Goal: Obtain resource: Obtain resource

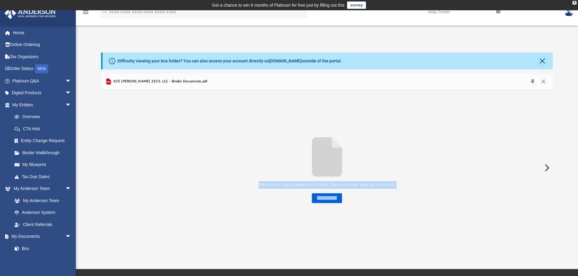
scroll to position [133, 447]
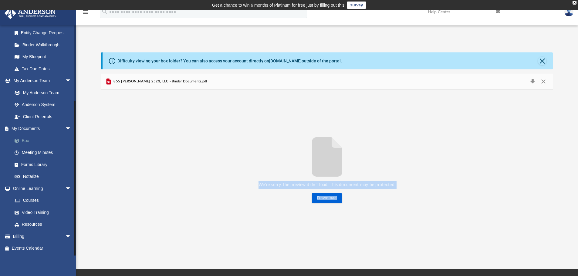
click at [25, 139] on link "Box" at bounding box center [44, 141] width 72 height 12
click at [29, 140] on link "Box" at bounding box center [44, 141] width 72 height 12
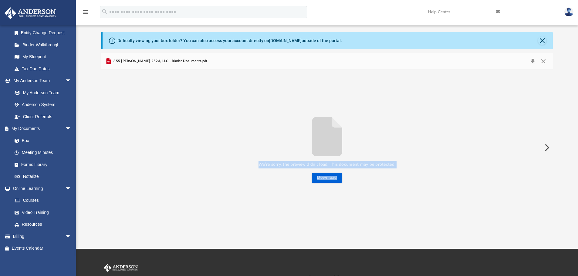
click at [547, 147] on button "Preview" at bounding box center [546, 147] width 13 height 17
click at [544, 62] on button "Close" at bounding box center [543, 61] width 11 height 8
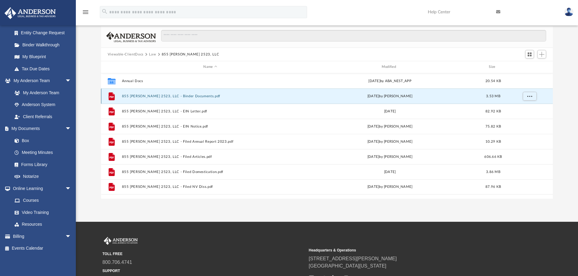
scroll to position [61, 0]
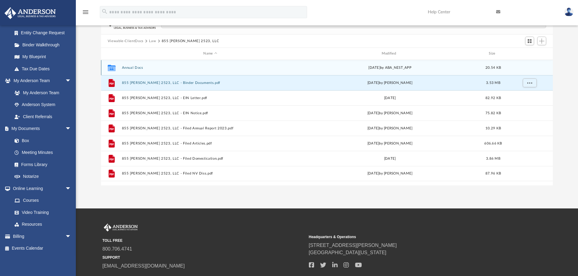
click at [136, 68] on button "Annual Docs" at bounding box center [210, 68] width 177 height 4
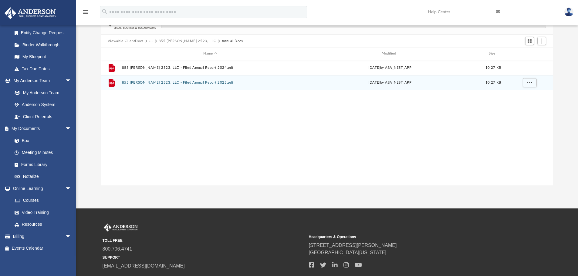
click at [139, 82] on button "855 Stephanie 2523, LLC - Filed Annual Report 2025.pdf" at bounding box center [210, 83] width 177 height 4
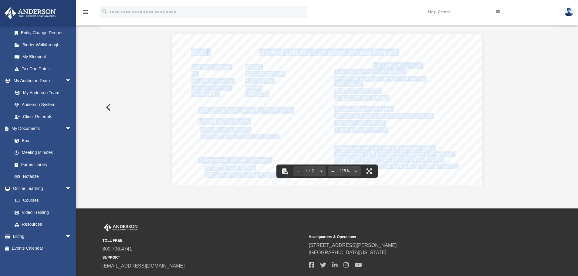
scroll to position [5, 5]
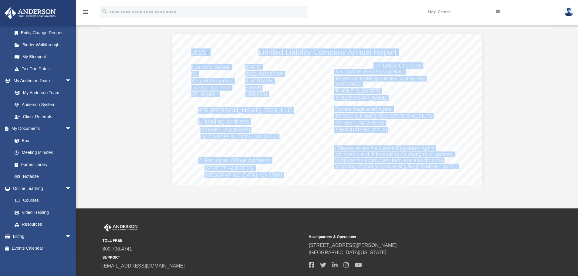
drag, startPoint x: 298, startPoint y: 97, endPoint x: 419, endPoint y: 49, distance: 130.3
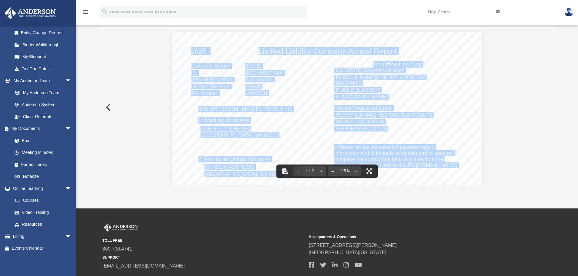
scroll to position [0, 0]
click at [416, 45] on div "2025 Limited Liability Company Annual Report • Please review the current Regist…" at bounding box center [326, 234] width 309 height 400
click at [180, 124] on div "2025 Limited Liability Company Annual Report • Please review the current Regist…" at bounding box center [326, 234] width 309 height 400
click at [106, 107] on button "Preview" at bounding box center [107, 107] width 13 height 17
click at [547, 107] on button "Preview" at bounding box center [546, 107] width 13 height 17
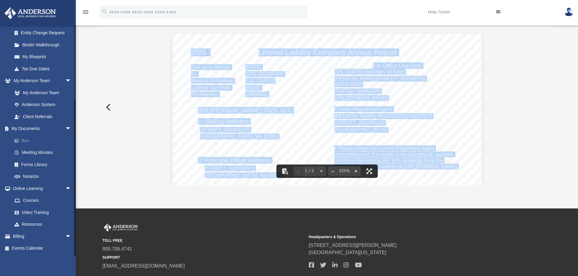
click at [28, 142] on link "Box" at bounding box center [44, 141] width 72 height 12
click at [18, 140] on span at bounding box center [20, 141] width 4 height 4
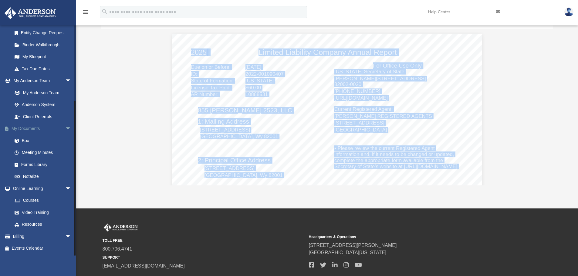
click at [43, 130] on link "My Documents arrow_drop_down" at bounding box center [42, 129] width 76 height 12
click at [65, 128] on span "arrow_drop_down" at bounding box center [71, 129] width 12 height 12
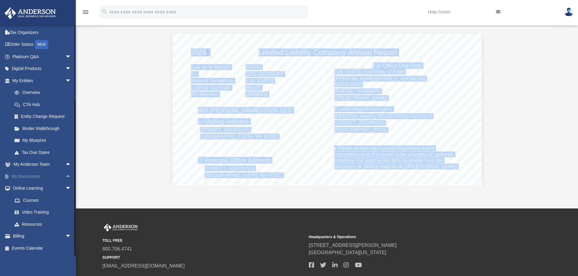
click at [65, 174] on span "arrow_drop_up" at bounding box center [71, 176] width 12 height 12
click at [22, 187] on link "Box" at bounding box center [44, 189] width 72 height 12
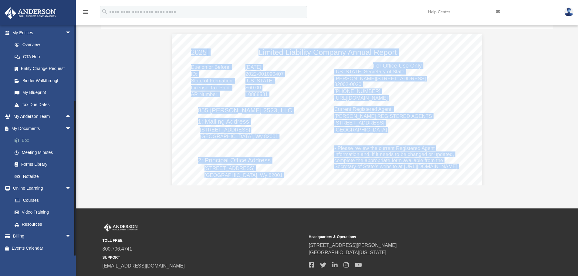
click at [26, 140] on link "Box" at bounding box center [44, 141] width 72 height 12
click at [18, 143] on span at bounding box center [20, 141] width 4 height 4
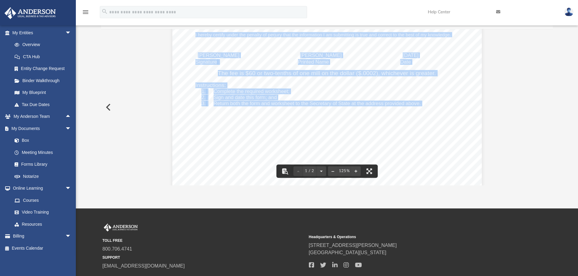
scroll to position [0, 0]
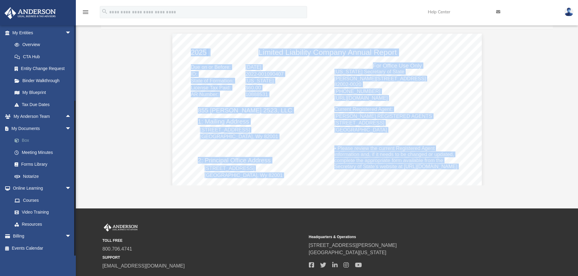
click at [25, 141] on link "Box" at bounding box center [44, 141] width 72 height 12
click at [65, 130] on span "arrow_drop_down" at bounding box center [71, 129] width 12 height 12
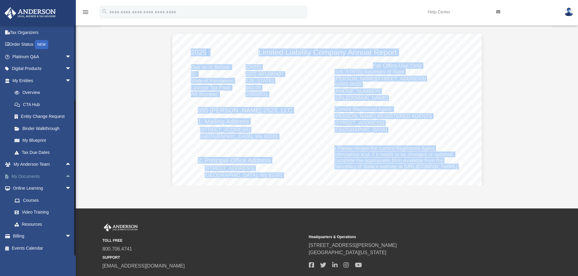
scroll to position [24, 0]
click at [23, 179] on link "My Documents arrow_drop_up" at bounding box center [42, 176] width 76 height 12
click at [29, 175] on link "My Documents arrow_drop_up" at bounding box center [42, 176] width 76 height 12
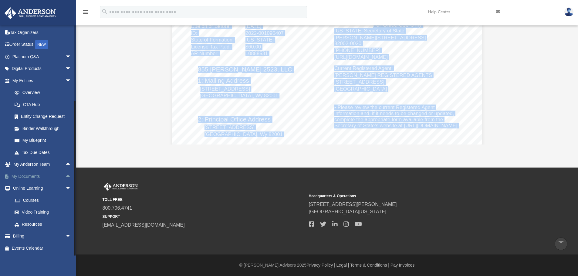
click at [11, 176] on span at bounding box center [9, 177] width 3 height 4
click at [10, 176] on span at bounding box center [9, 177] width 3 height 4
click at [65, 79] on span "arrow_drop_down" at bounding box center [71, 81] width 12 height 12
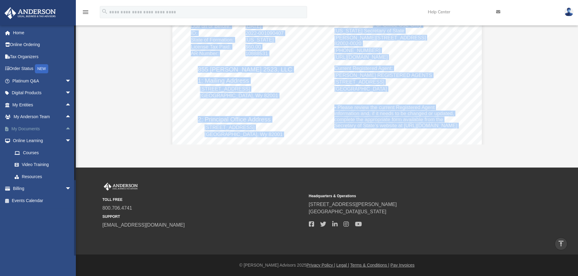
click at [32, 130] on link "My Documents arrow_drop_up" at bounding box center [42, 129] width 76 height 12
click at [65, 140] on span "arrow_drop_down" at bounding box center [71, 141] width 12 height 12
click at [65, 140] on span "arrow_drop_up" at bounding box center [71, 141] width 12 height 12
click at [65, 130] on span "arrow_drop_up" at bounding box center [71, 129] width 12 height 12
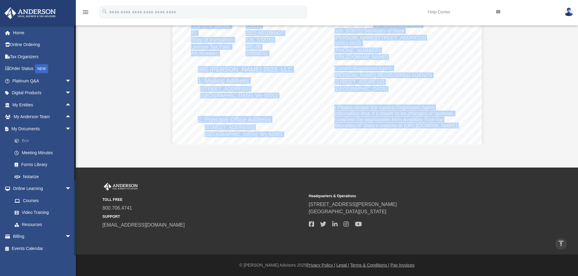
click at [26, 141] on link "Box" at bounding box center [44, 141] width 72 height 12
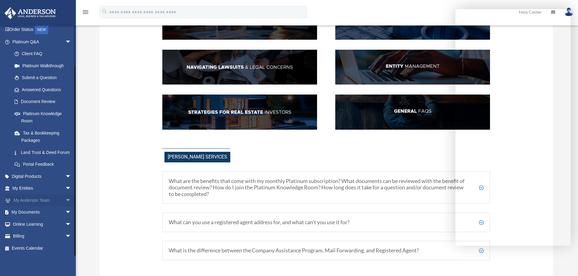
scroll to position [101, 0]
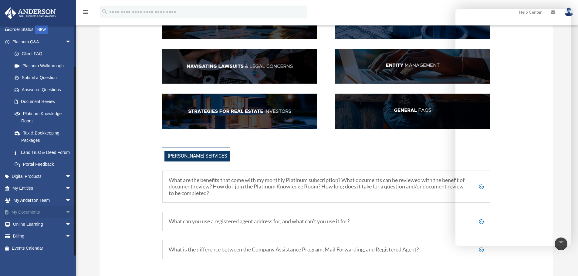
click at [29, 210] on link "My Documents arrow_drop_down" at bounding box center [42, 213] width 76 height 12
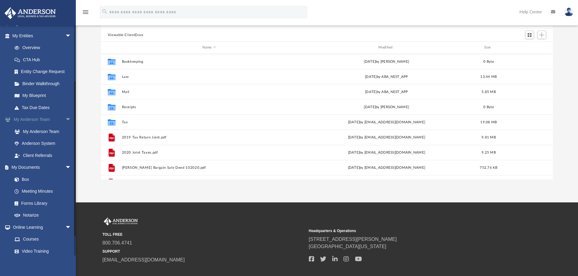
scroll to position [81, 0]
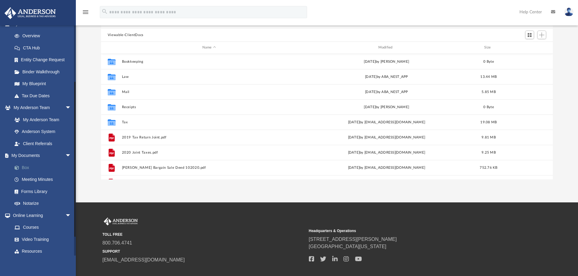
click at [35, 165] on link "Box" at bounding box center [44, 168] width 72 height 12
click at [27, 167] on link "Box" at bounding box center [44, 168] width 72 height 12
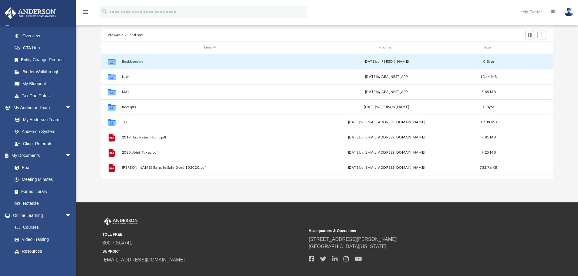
click at [130, 62] on button "Bookkeeping" at bounding box center [209, 62] width 175 height 4
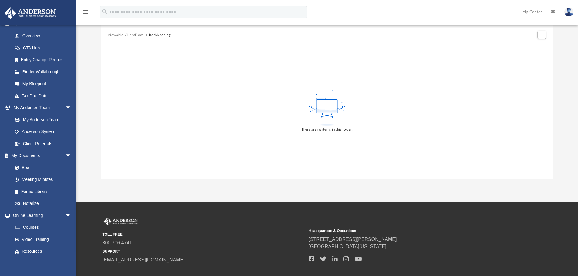
click at [122, 35] on button "Viewable-ClientDocs" at bounding box center [126, 34] width 36 height 5
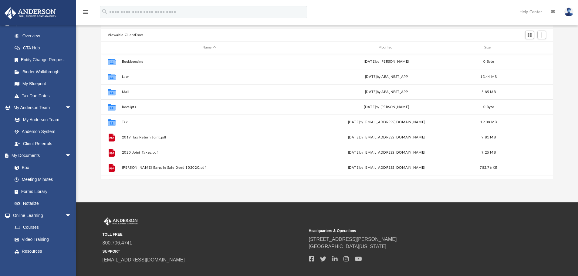
scroll to position [133, 447]
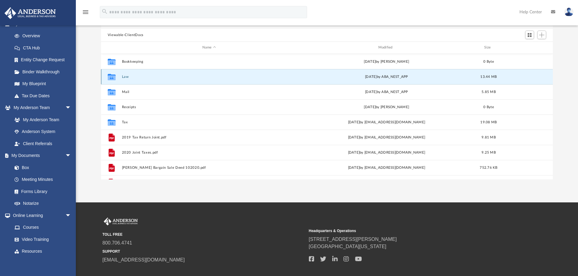
click at [124, 77] on button "Law" at bounding box center [209, 77] width 175 height 4
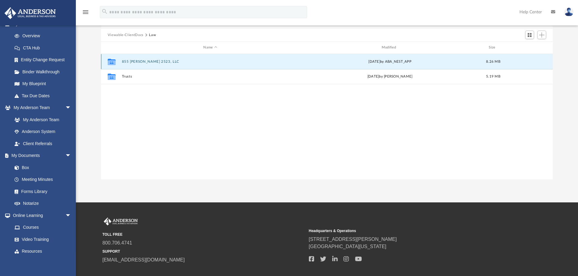
click at [131, 61] on button "855 [PERSON_NAME] 2523, LLC" at bounding box center [210, 62] width 177 height 4
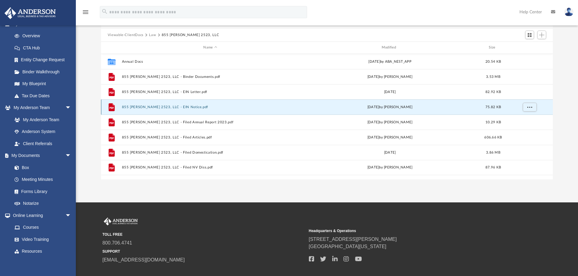
click at [133, 106] on button "855 [PERSON_NAME] 2523, LLC - EIN Notice.pdf" at bounding box center [210, 107] width 177 height 4
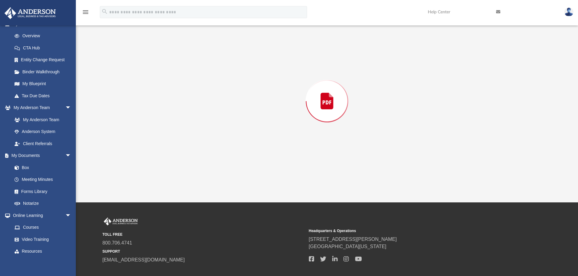
click at [133, 106] on div "Preview" at bounding box center [327, 101] width 452 height 157
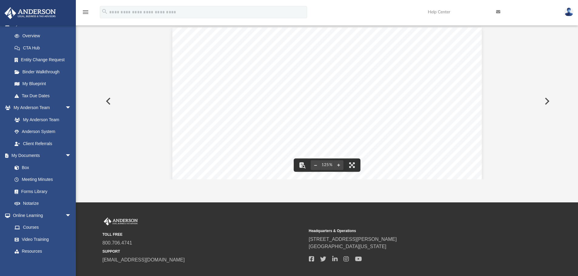
click at [107, 103] on button "Preview" at bounding box center [107, 101] width 13 height 17
click at [108, 103] on button "Preview" at bounding box center [107, 101] width 13 height 17
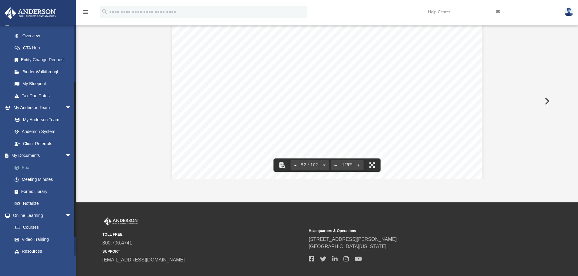
click at [27, 167] on link "Box" at bounding box center [44, 168] width 72 height 12
click at [18, 168] on span at bounding box center [20, 168] width 4 height 4
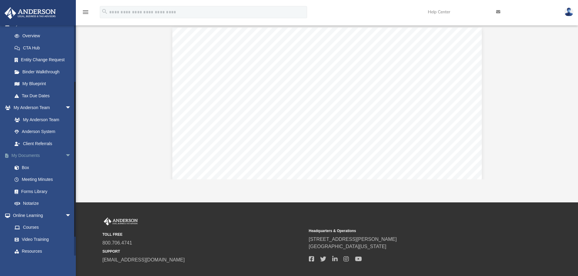
click at [34, 157] on link "My Documents arrow_drop_down" at bounding box center [42, 156] width 76 height 12
click at [65, 153] on span "arrow_drop_down" at bounding box center [71, 156] width 12 height 12
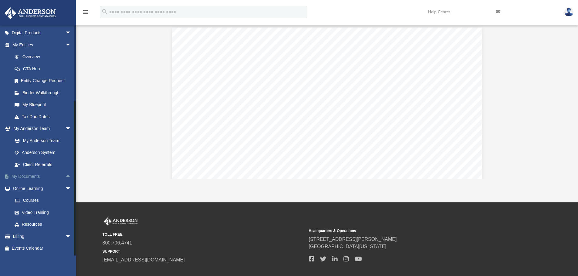
click at [65, 177] on span "arrow_drop_up" at bounding box center [71, 177] width 12 height 12
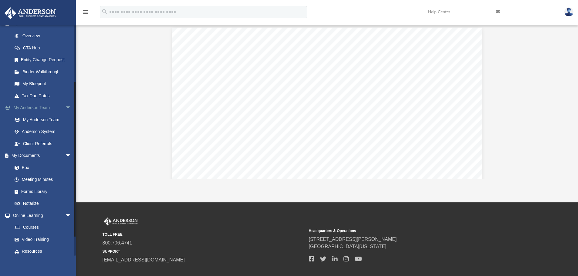
click at [66, 107] on span "arrow_drop_down" at bounding box center [71, 108] width 12 height 12
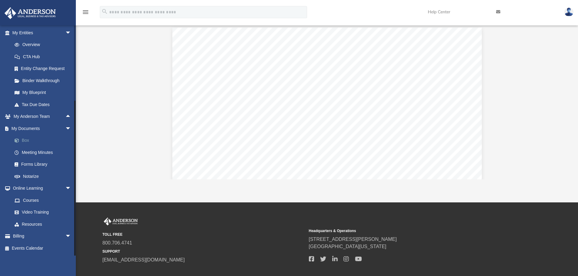
click at [26, 141] on link "Box" at bounding box center [44, 141] width 72 height 12
click at [65, 191] on span "arrow_drop_down" at bounding box center [71, 189] width 12 height 12
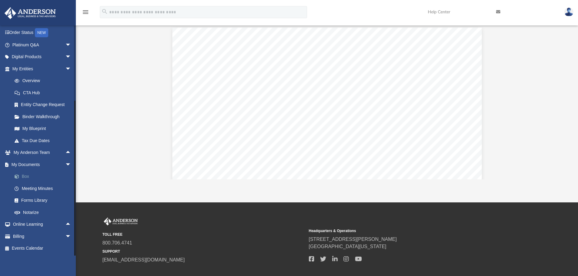
click at [24, 177] on link "Box" at bounding box center [44, 177] width 72 height 12
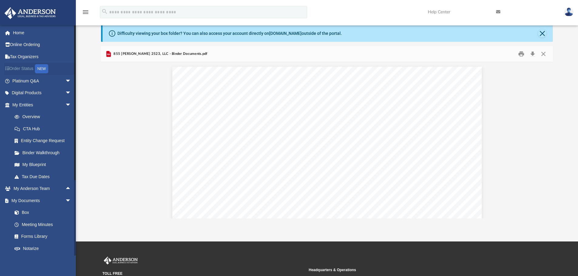
scroll to position [0, 0]
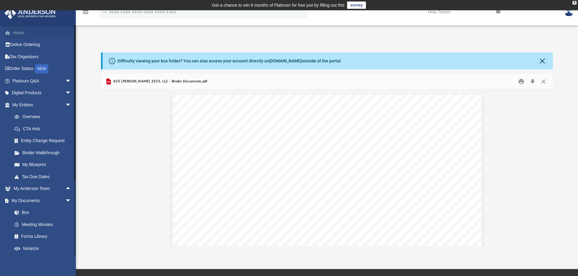
click at [26, 33] on link "Home" at bounding box center [42, 33] width 76 height 12
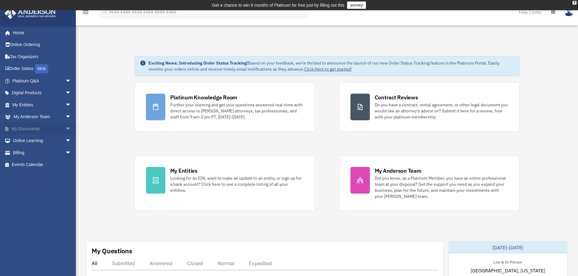
click at [29, 128] on link "My Documents arrow_drop_down" at bounding box center [42, 129] width 76 height 12
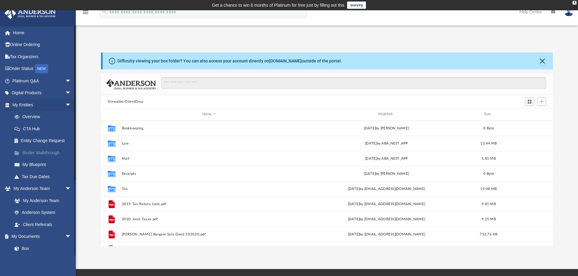
scroll to position [133, 447]
click at [65, 105] on span "arrow_drop_down" at bounding box center [71, 105] width 12 height 12
click at [66, 117] on span "arrow_drop_down" at bounding box center [71, 117] width 12 height 12
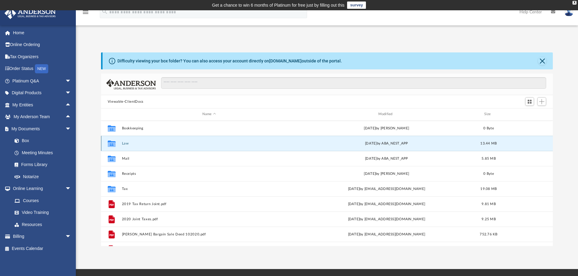
click at [135, 145] on button "Law" at bounding box center [209, 144] width 175 height 4
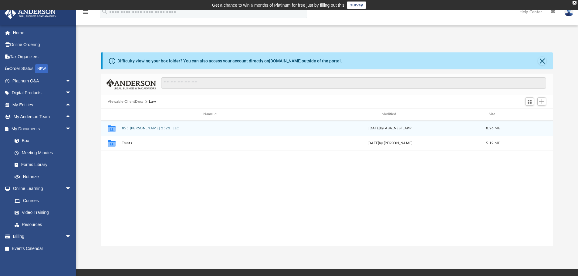
click at [143, 128] on button "855 Stephanie 2523, LLC" at bounding box center [210, 128] width 177 height 4
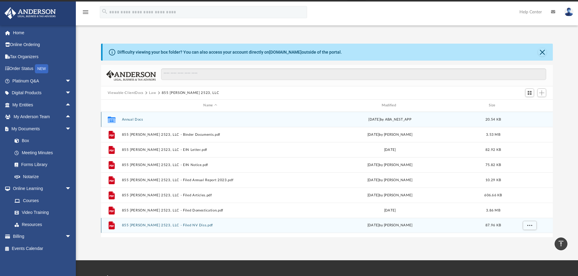
scroll to position [0, 0]
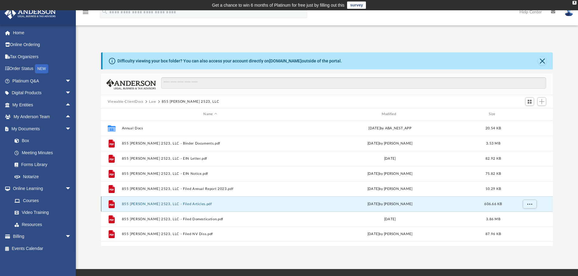
click at [161, 202] on button "855 Stephanie 2523, LLC - Filed Articles.pdf" at bounding box center [210, 204] width 177 height 4
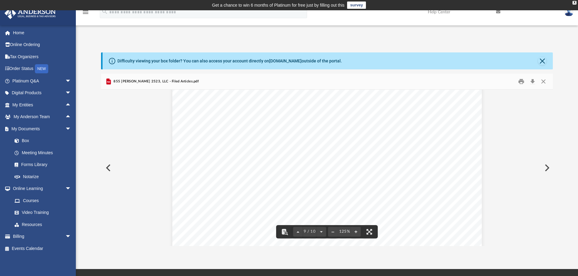
scroll to position [3352, 0]
click at [521, 81] on button "Print" at bounding box center [521, 81] width 12 height 9
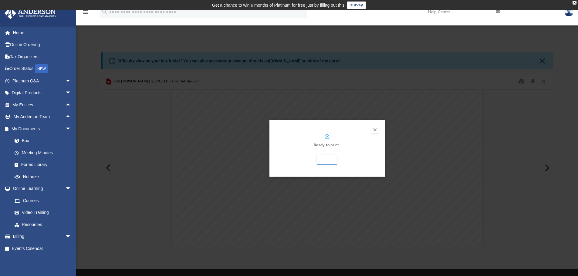
click at [375, 129] on button "Preview" at bounding box center [374, 129] width 7 height 7
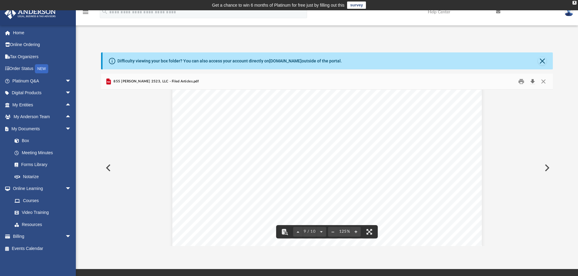
click at [533, 81] on button "Download" at bounding box center [532, 81] width 11 height 9
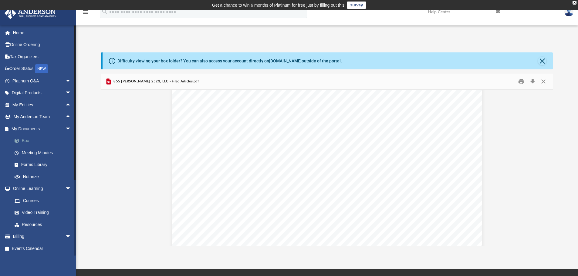
click at [29, 140] on link "Box" at bounding box center [44, 141] width 72 height 12
click at [25, 140] on link "Box" at bounding box center [44, 141] width 72 height 12
click at [544, 80] on button "Close" at bounding box center [543, 81] width 11 height 9
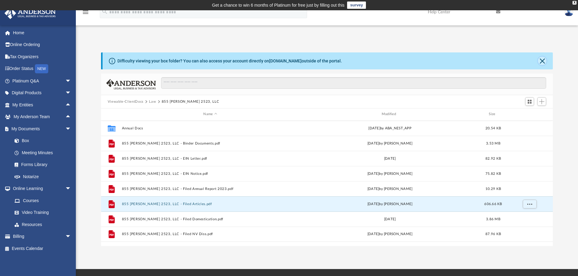
click at [543, 62] on button "Close" at bounding box center [542, 61] width 8 height 8
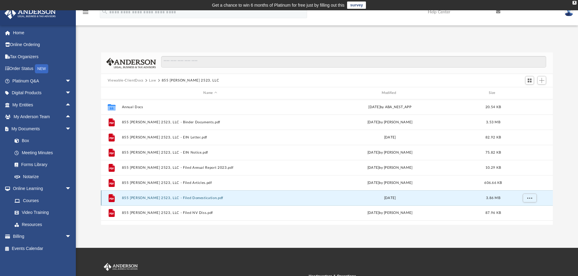
click at [180, 199] on button "855 Stephanie 2523, LLC - Filed Domestication.pdf" at bounding box center [210, 198] width 177 height 4
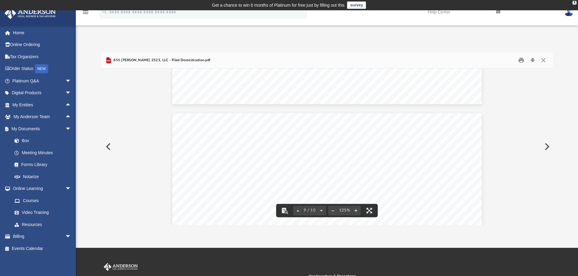
scroll to position [3276, 0]
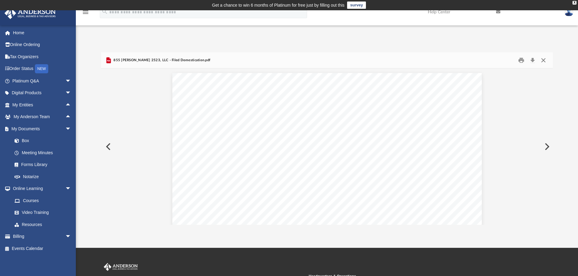
click at [543, 62] on button "Close" at bounding box center [543, 60] width 11 height 9
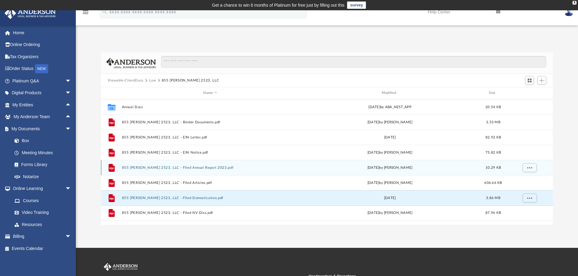
scroll to position [40, 0]
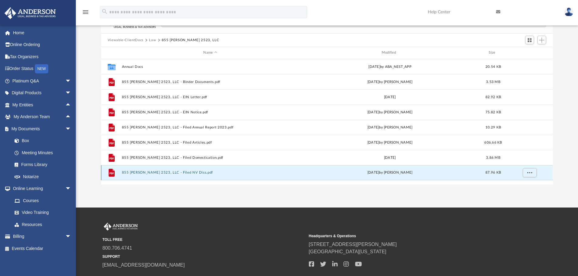
click at [187, 173] on button "855 Stephanie 2523, LLC - Filed NV Diss.pdf" at bounding box center [210, 173] width 177 height 4
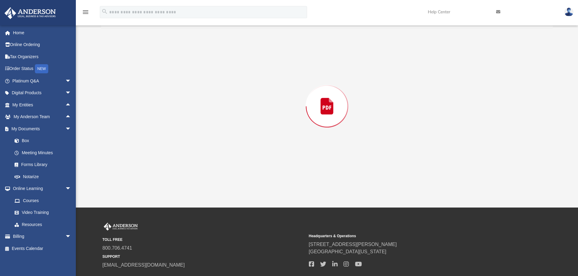
click at [187, 173] on div "Preview" at bounding box center [327, 106] width 452 height 157
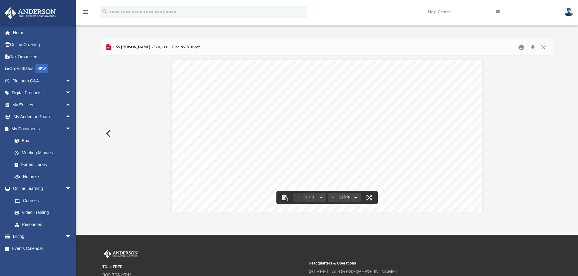
scroll to position [0, 0]
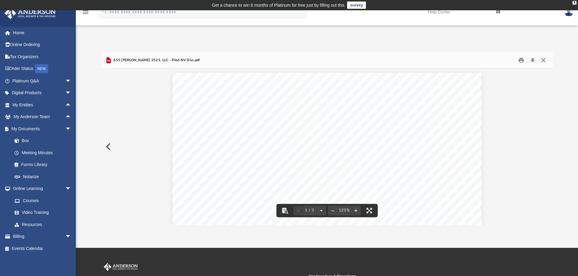
click at [543, 58] on button "Close" at bounding box center [543, 60] width 11 height 9
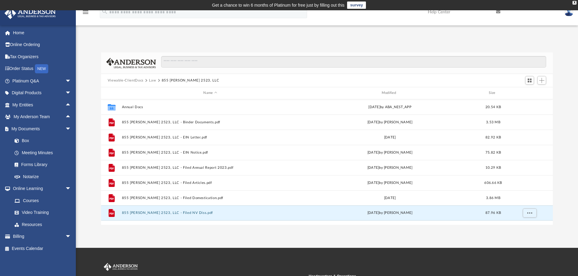
click at [151, 79] on button "Law" at bounding box center [152, 80] width 7 height 5
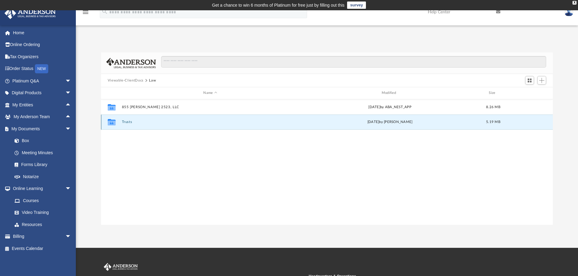
click at [125, 124] on button "Trusts" at bounding box center [210, 122] width 177 height 4
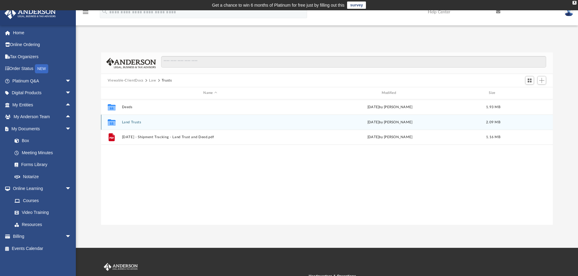
click at [125, 122] on button "Land Trusts" at bounding box center [210, 122] width 177 height 4
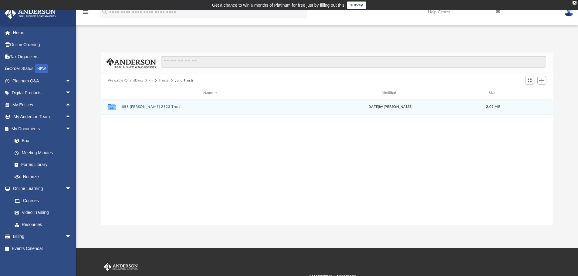
click at [133, 108] on button "855 Stephanie 2523 Trust" at bounding box center [210, 107] width 177 height 4
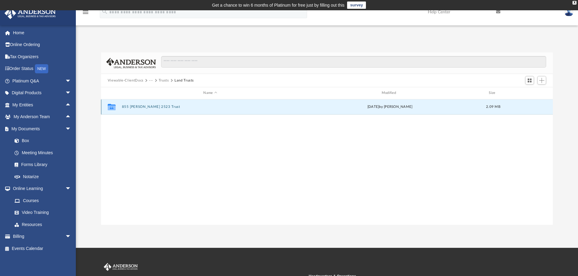
click at [133, 108] on button "855 Stephanie 2523 Trust" at bounding box center [210, 107] width 177 height 4
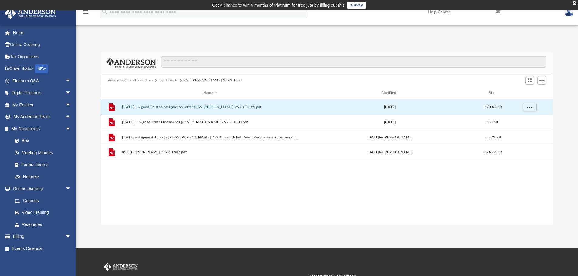
click at [165, 108] on button "2023.10.10 - Signed Trustee resignation letter (855 Stephanie 2523 Trust).pdf" at bounding box center [210, 107] width 177 height 4
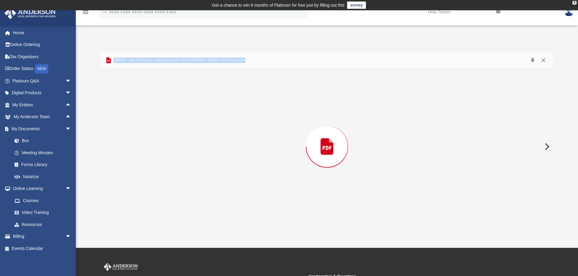
click at [165, 108] on div "Preview" at bounding box center [327, 147] width 452 height 157
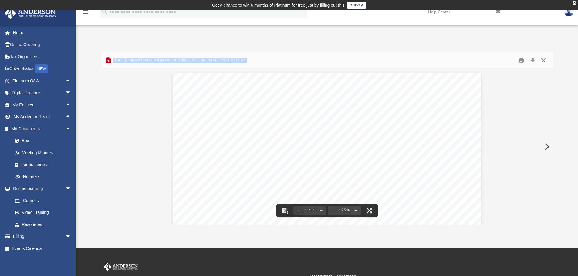
click at [542, 59] on button "Close" at bounding box center [543, 60] width 11 height 9
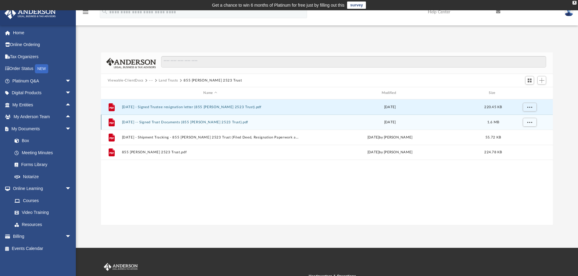
click at [222, 125] on div "File 2022.10.27 -- Signed Trust Documents (855 Stephanie 2523 Trust).pdf Tue Oc…" at bounding box center [327, 122] width 452 height 15
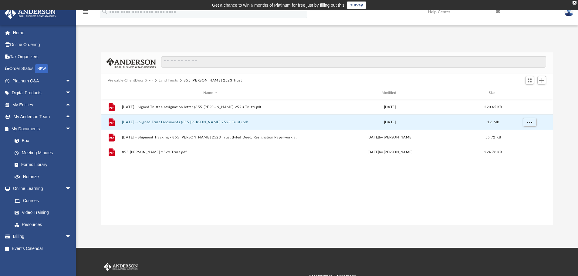
click at [222, 125] on div "File 2022.10.27 -- Signed Trust Documents (855 Stephanie 2523 Trust).pdf Tue Oc…" at bounding box center [327, 122] width 452 height 15
click at [204, 122] on button "2022.10.27 -- Signed Trust Documents (855 Stephanie 2523 Trust).pdf" at bounding box center [210, 122] width 177 height 4
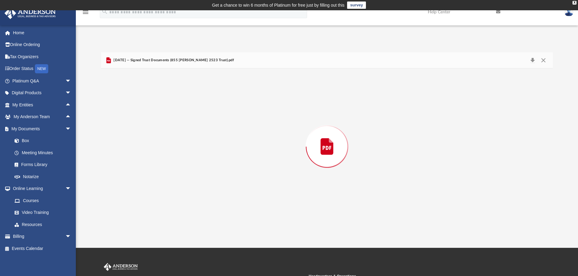
click at [204, 122] on div "Preview" at bounding box center [327, 147] width 452 height 157
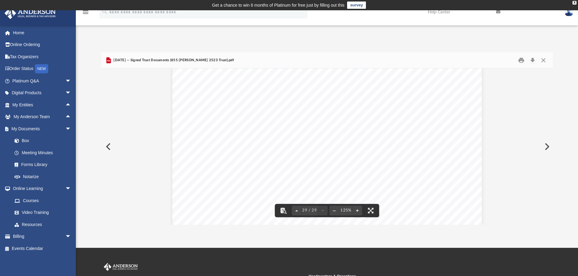
scroll to position [11718, 0]
click at [543, 59] on button "Close" at bounding box center [543, 60] width 11 height 9
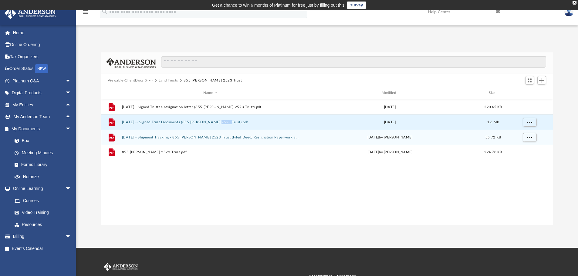
click at [206, 136] on button "2023.10.11 - Shipment Tracking - 855 Stephanie 2523 Trust (Filed Deed, Resignat…" at bounding box center [210, 138] width 177 height 4
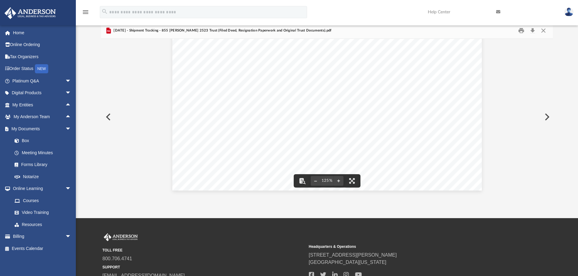
scroll to position [0, 0]
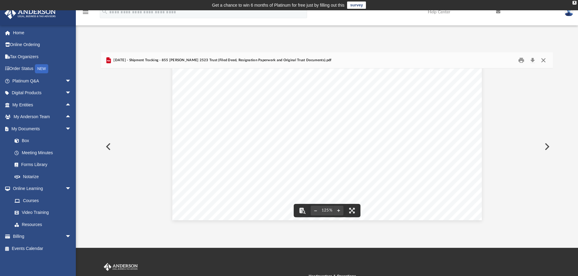
click at [544, 60] on button "Close" at bounding box center [543, 60] width 11 height 9
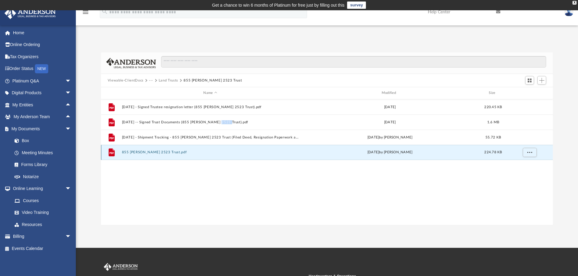
click at [172, 151] on button "855 Stephanie 2523 Trust.pdf" at bounding box center [210, 152] width 177 height 4
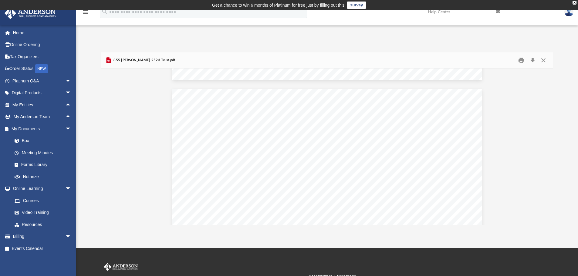
scroll to position [9539, 0]
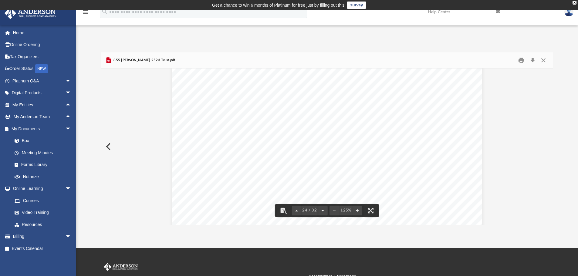
drag, startPoint x: 551, startPoint y: 212, endPoint x: 421, endPoint y: 198, distance: 131.2
click at [421, 198] on div "Assignment of Beneficial Interest Page 1 of 2 Assignment of the Beneficial Inte…" at bounding box center [326, 152] width 309 height 400
click at [542, 62] on button "Close" at bounding box center [543, 60] width 11 height 9
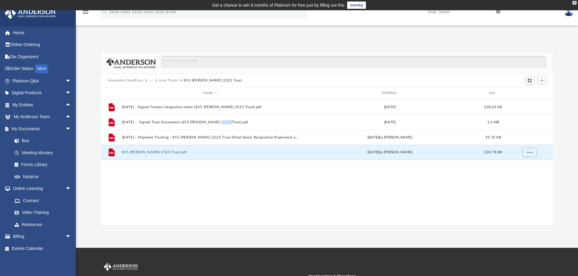
click at [171, 81] on button "Land Trusts" at bounding box center [168, 80] width 19 height 5
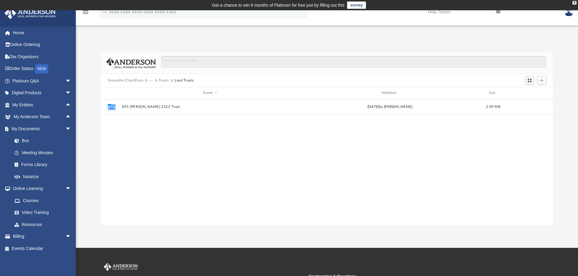
click at [151, 79] on button "···" at bounding box center [151, 80] width 4 height 5
click at [160, 79] on button "Trusts" at bounding box center [164, 80] width 10 height 5
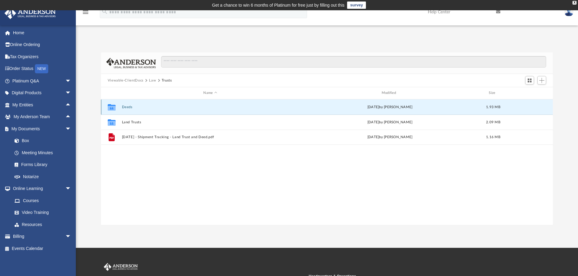
click at [127, 106] on button "Deeds" at bounding box center [210, 107] width 177 height 4
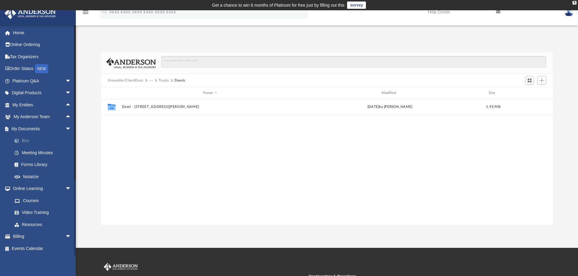
click at [27, 142] on link "Box" at bounding box center [44, 141] width 72 height 12
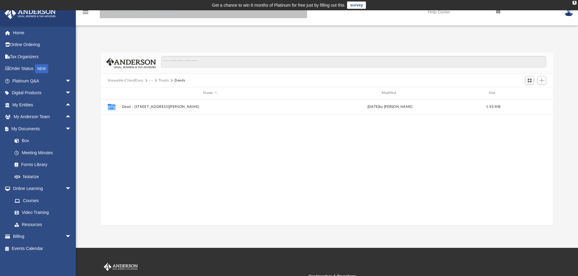
click at [182, 15] on input "search" at bounding box center [203, 12] width 207 height 12
type input "**********"
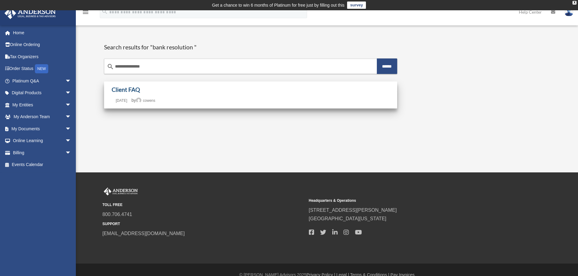
click at [132, 91] on link "Client FAQ" at bounding box center [126, 89] width 28 height 7
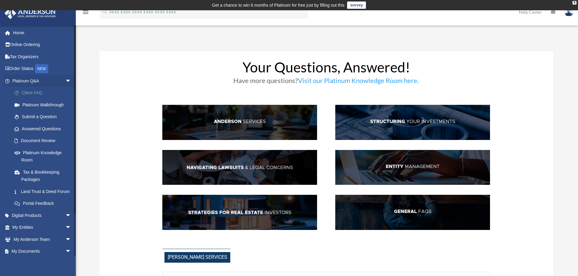
click at [42, 93] on link "Client FAQ" at bounding box center [44, 93] width 72 height 12
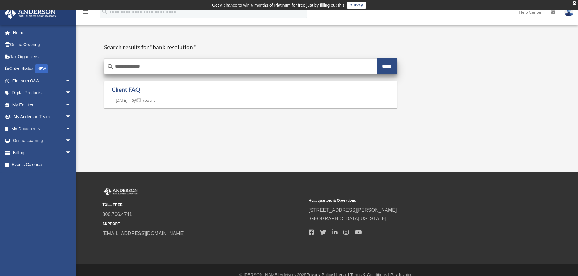
click at [389, 63] on input "******" at bounding box center [387, 66] width 21 height 15
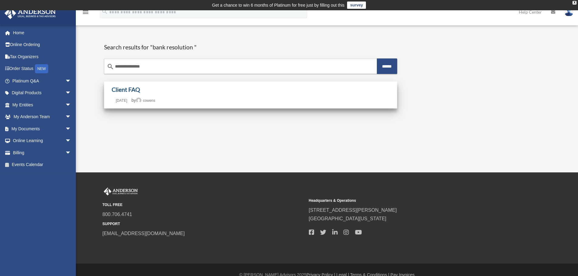
click at [131, 89] on link "Client FAQ" at bounding box center [126, 89] width 28 height 7
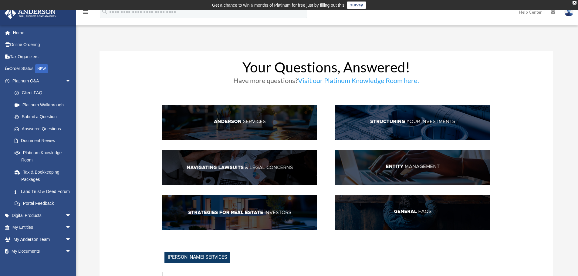
click at [416, 118] on img at bounding box center [412, 122] width 155 height 35
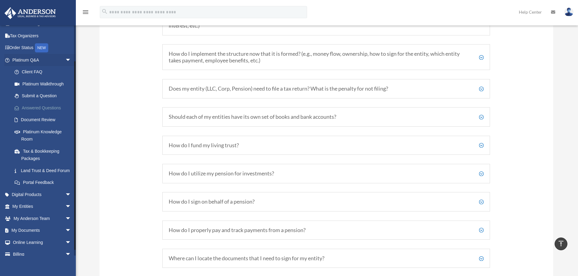
scroll to position [46, 0]
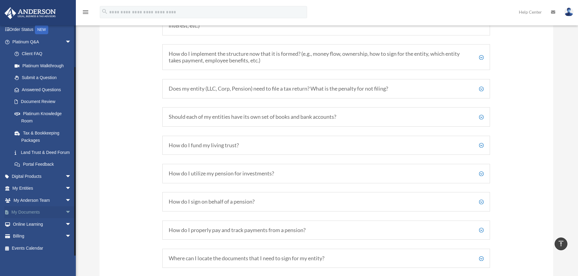
click at [65, 211] on span "arrow_drop_down" at bounding box center [71, 213] width 12 height 12
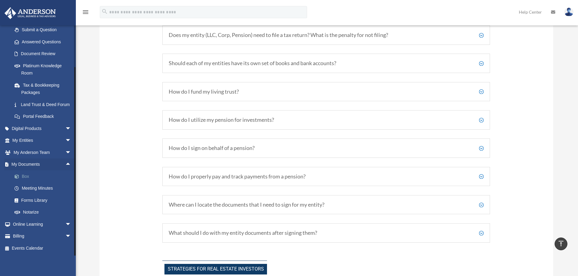
scroll to position [1011, 0]
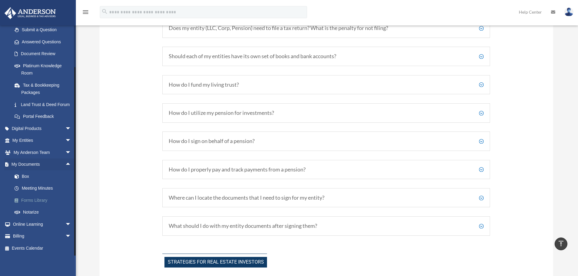
click at [37, 202] on link "Forms Library" at bounding box center [44, 200] width 72 height 12
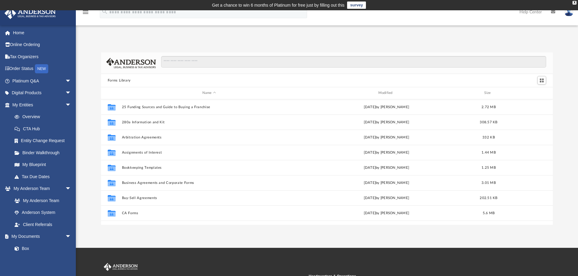
scroll to position [133, 447]
click at [222, 63] on input "Search files and folders" at bounding box center [353, 62] width 385 height 12
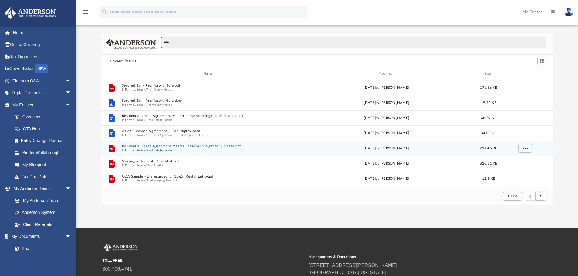
scroll to position [0, 0]
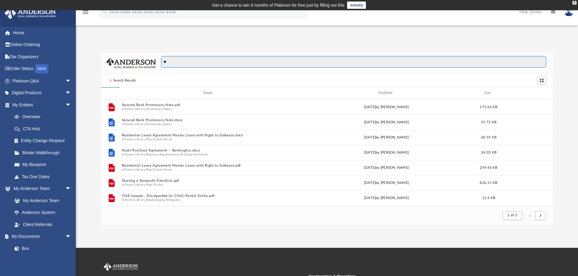
type input "*"
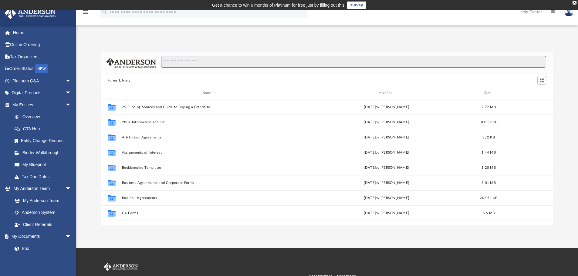
scroll to position [133, 447]
click at [543, 83] on span "Switch to Grid View" at bounding box center [541, 80] width 5 height 5
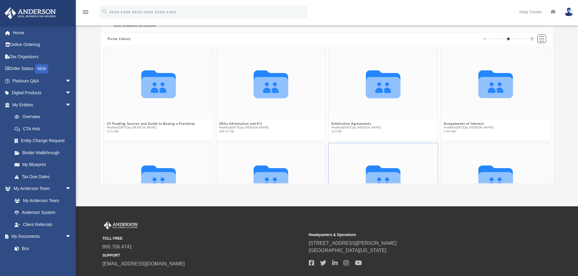
scroll to position [0, 0]
